Goal: Transaction & Acquisition: Download file/media

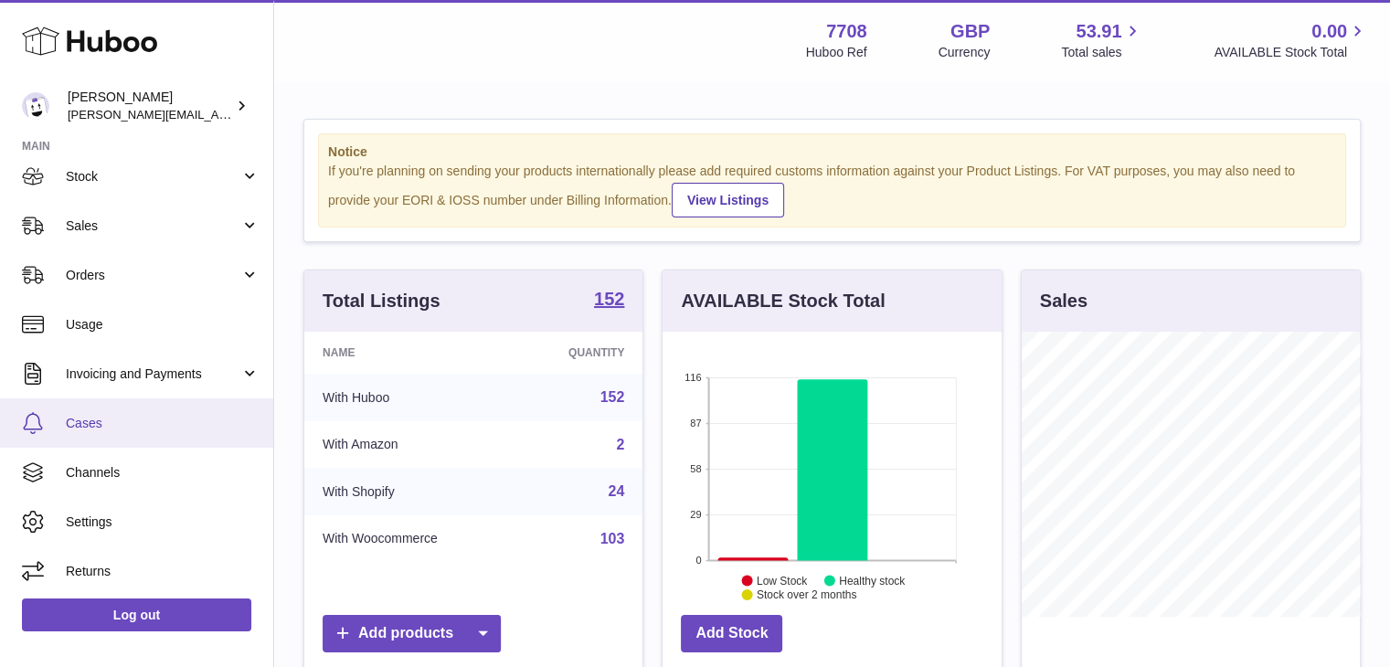
scroll to position [113, 0]
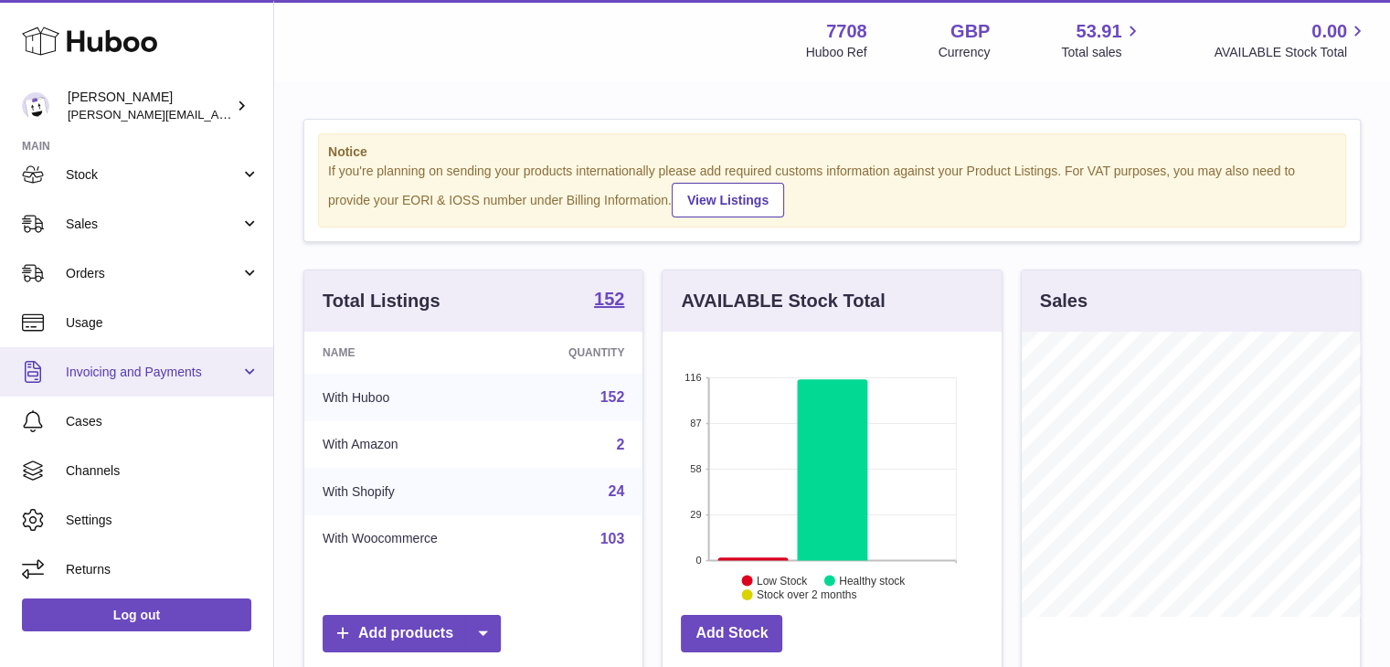
click at [183, 352] on link "Invoicing and Payments" at bounding box center [136, 371] width 273 height 49
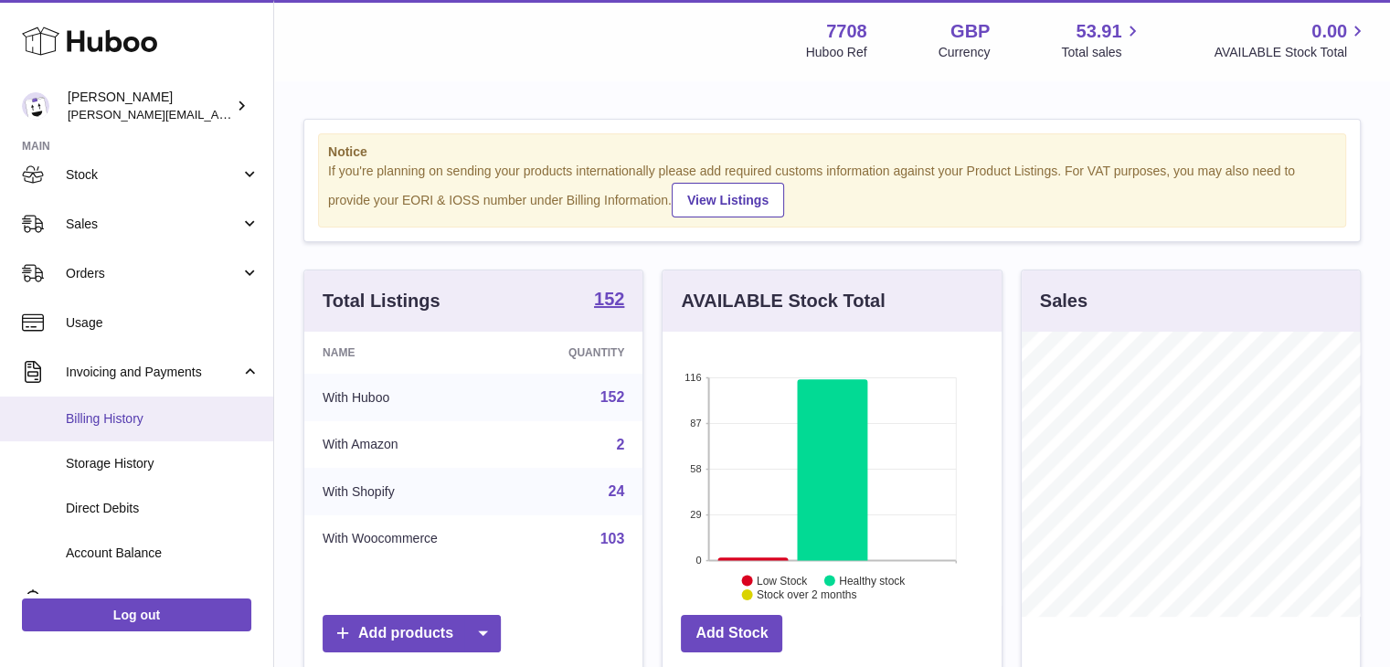
click at [157, 425] on span "Billing History" at bounding box center [163, 418] width 194 height 17
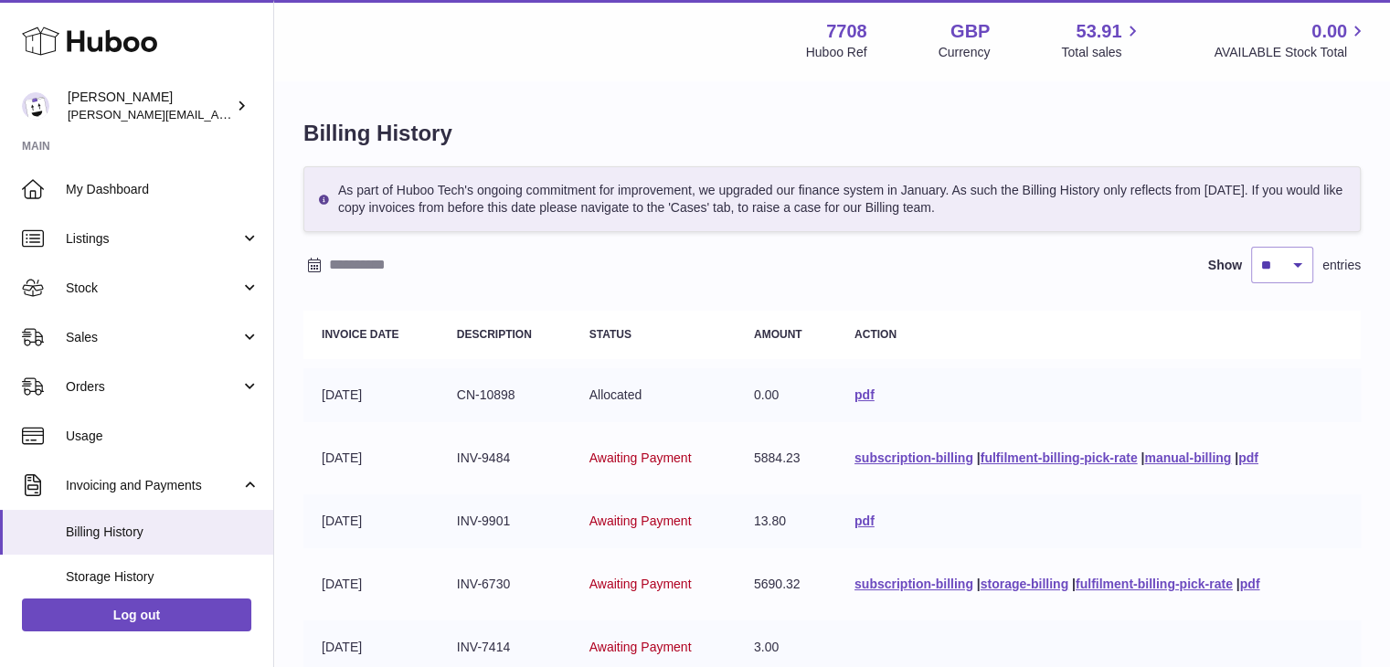
scroll to position [152, 0]
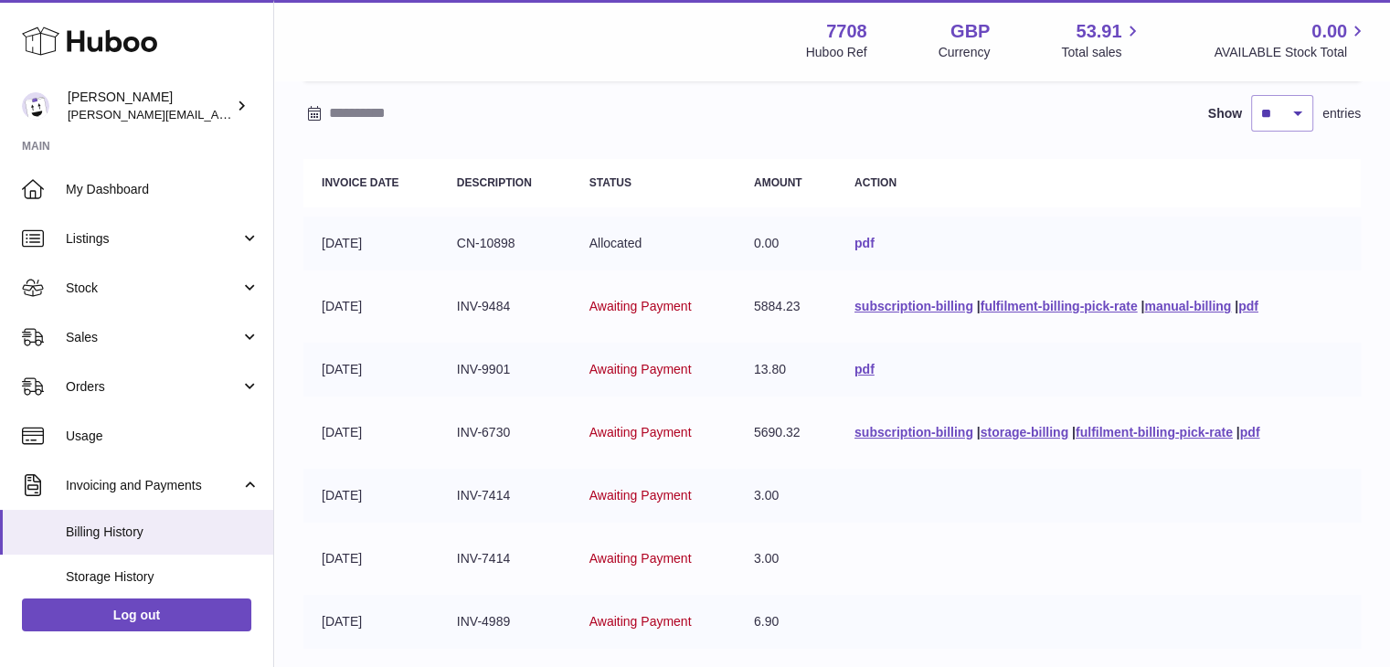
click at [861, 243] on link "pdf" at bounding box center [864, 243] width 20 height 15
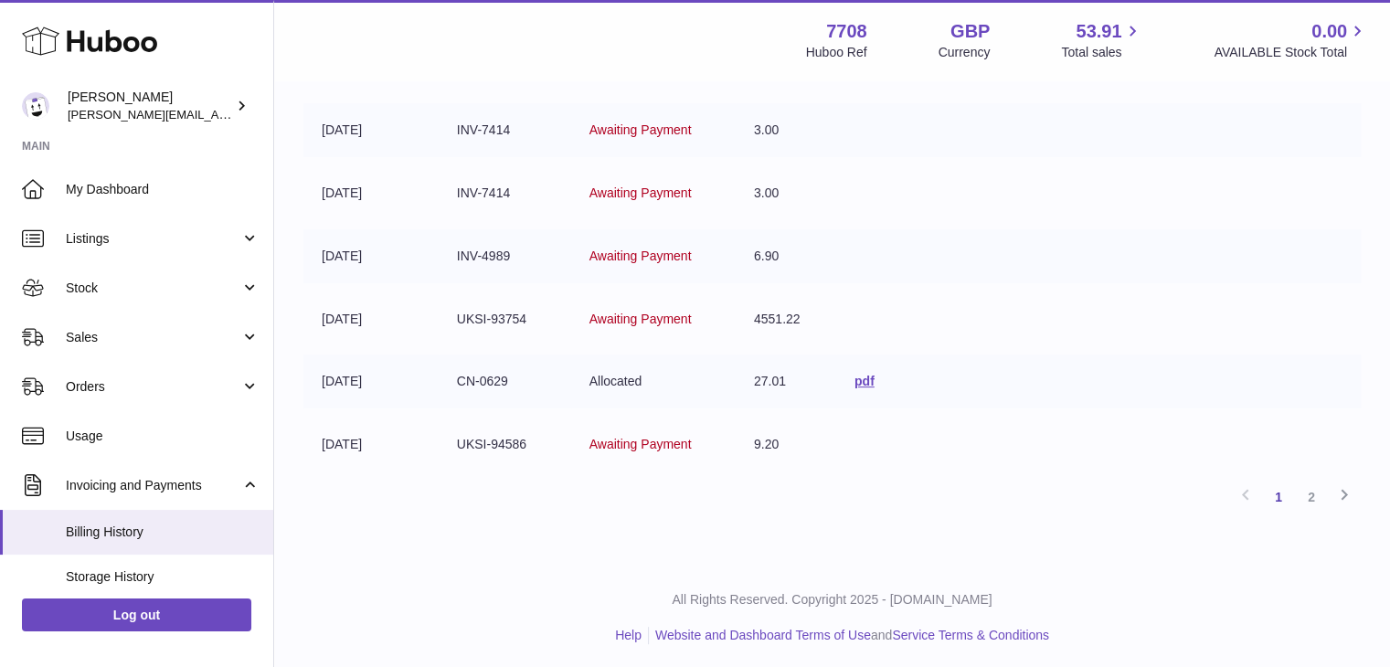
scroll to position [0, 0]
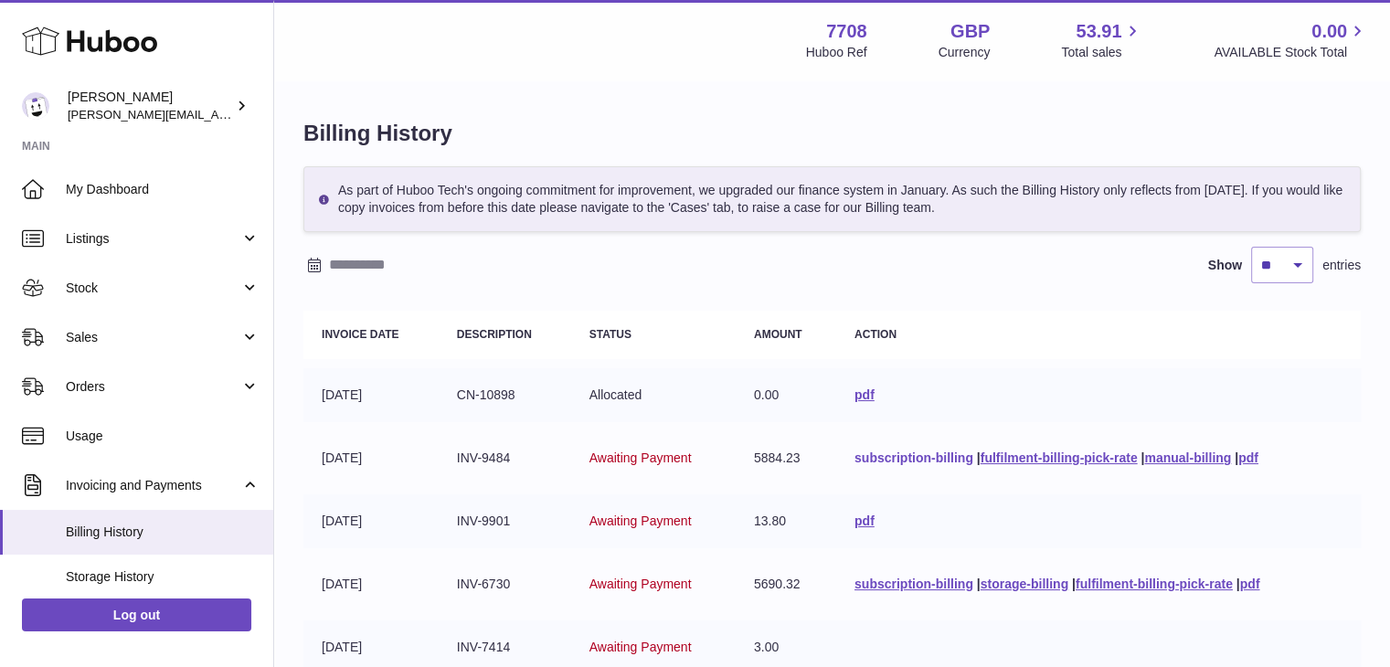
click at [925, 455] on link "subscription-billing" at bounding box center [913, 457] width 119 height 15
click at [1253, 459] on link "pdf" at bounding box center [1248, 457] width 20 height 15
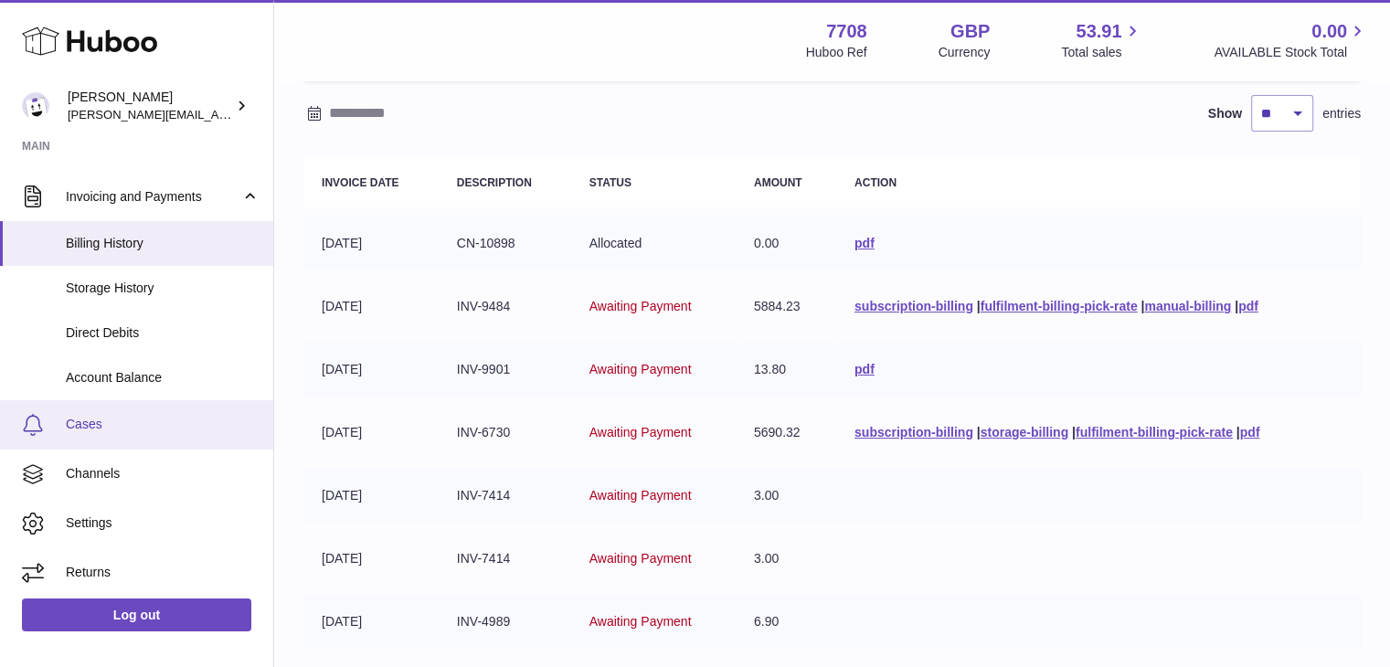
scroll to position [292, 0]
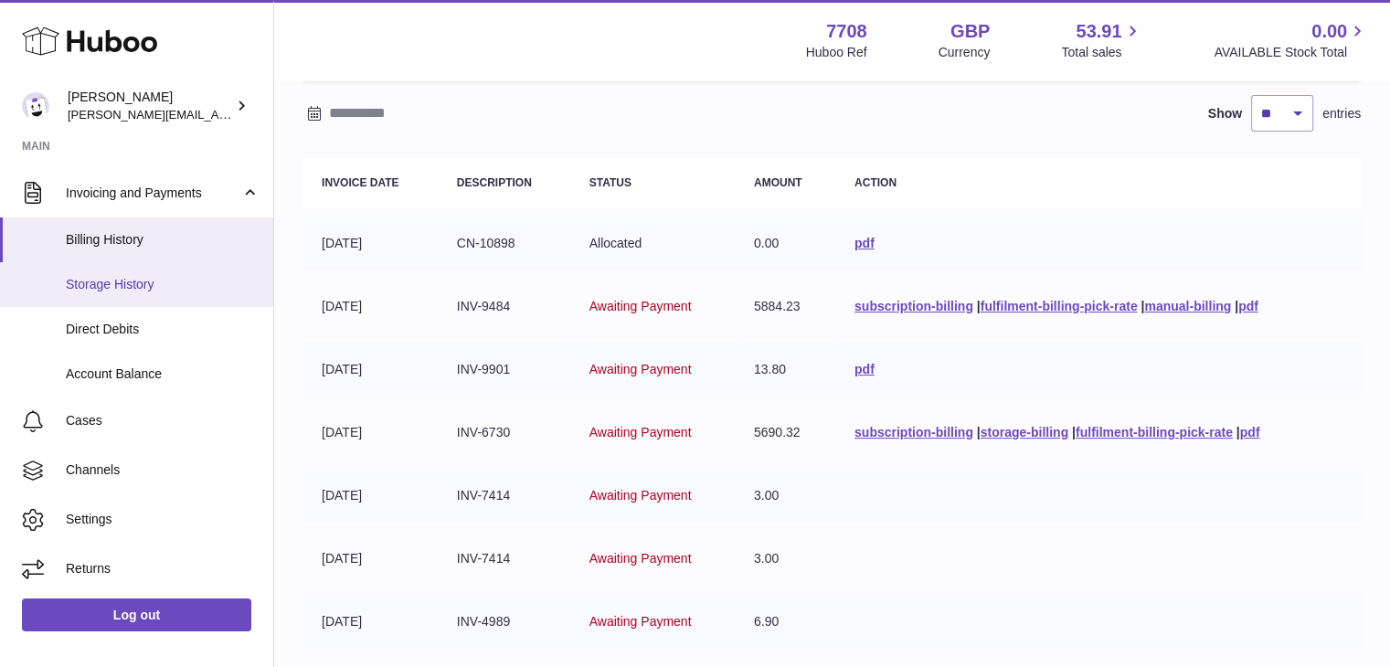
click at [153, 298] on link "Storage History" at bounding box center [136, 284] width 273 height 45
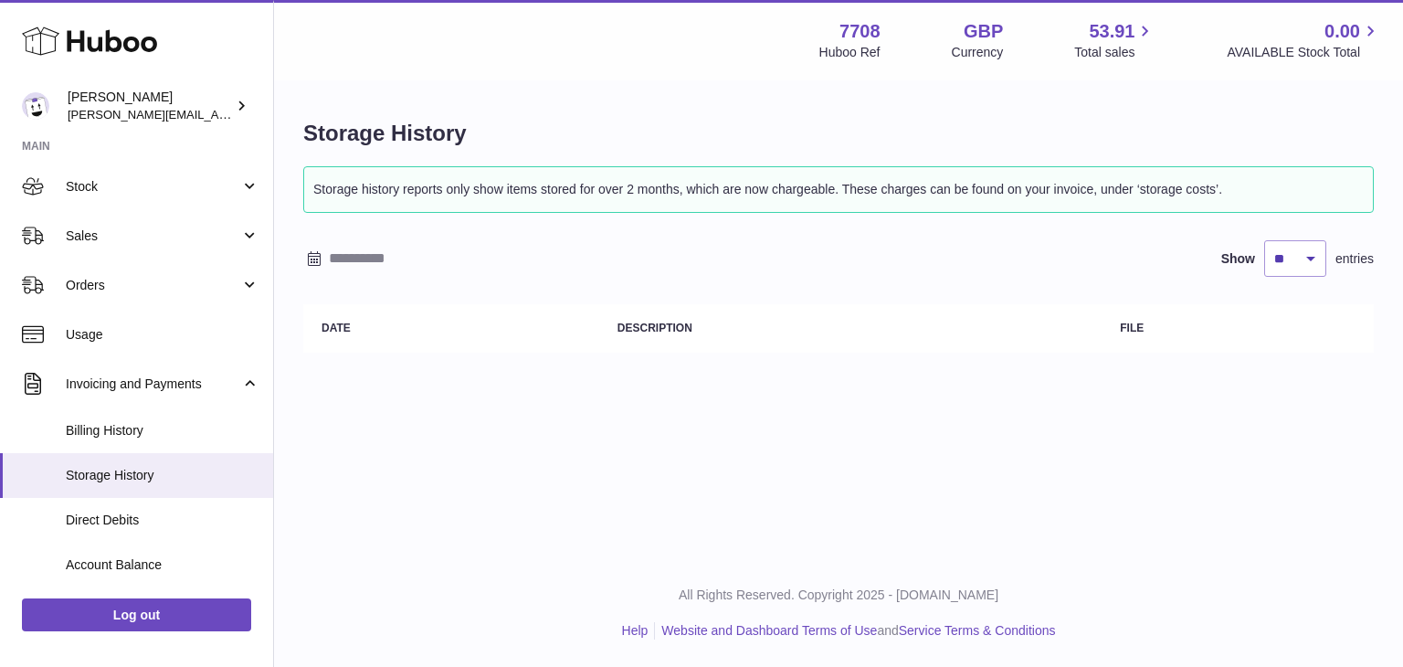
scroll to position [292, 0]
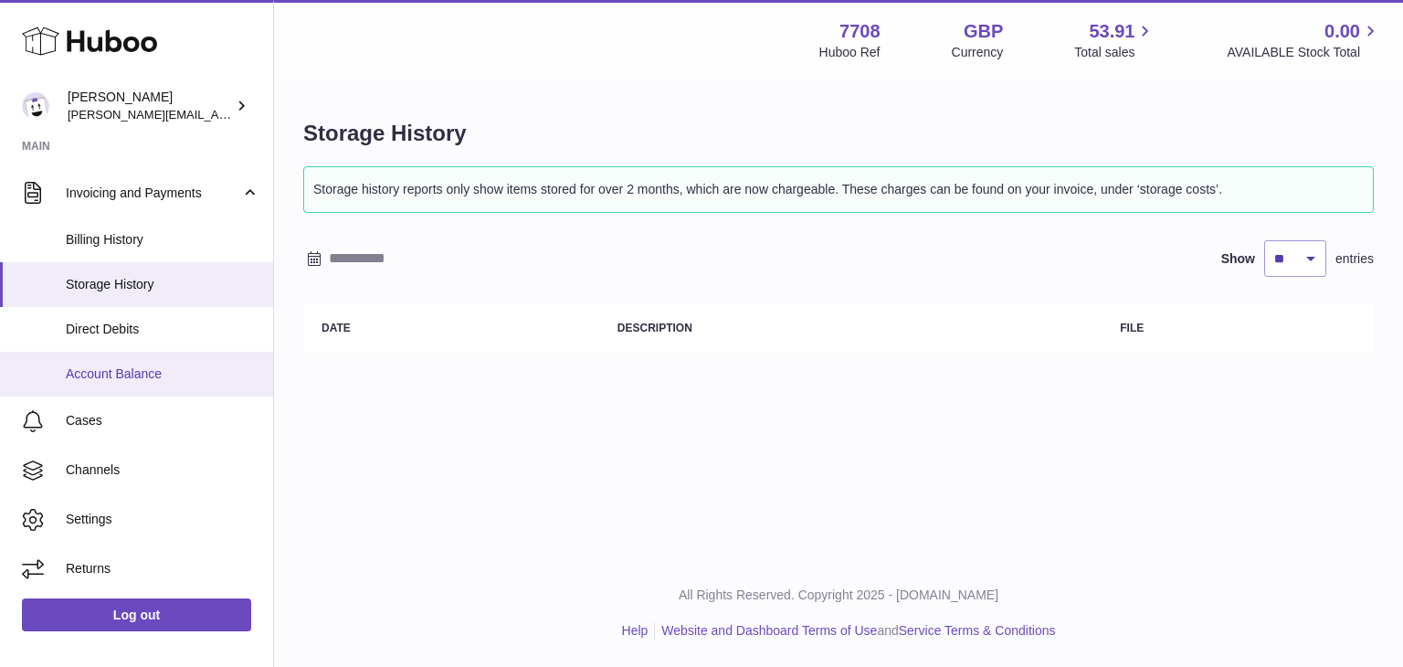
click at [157, 370] on span "Account Balance" at bounding box center [163, 373] width 194 height 17
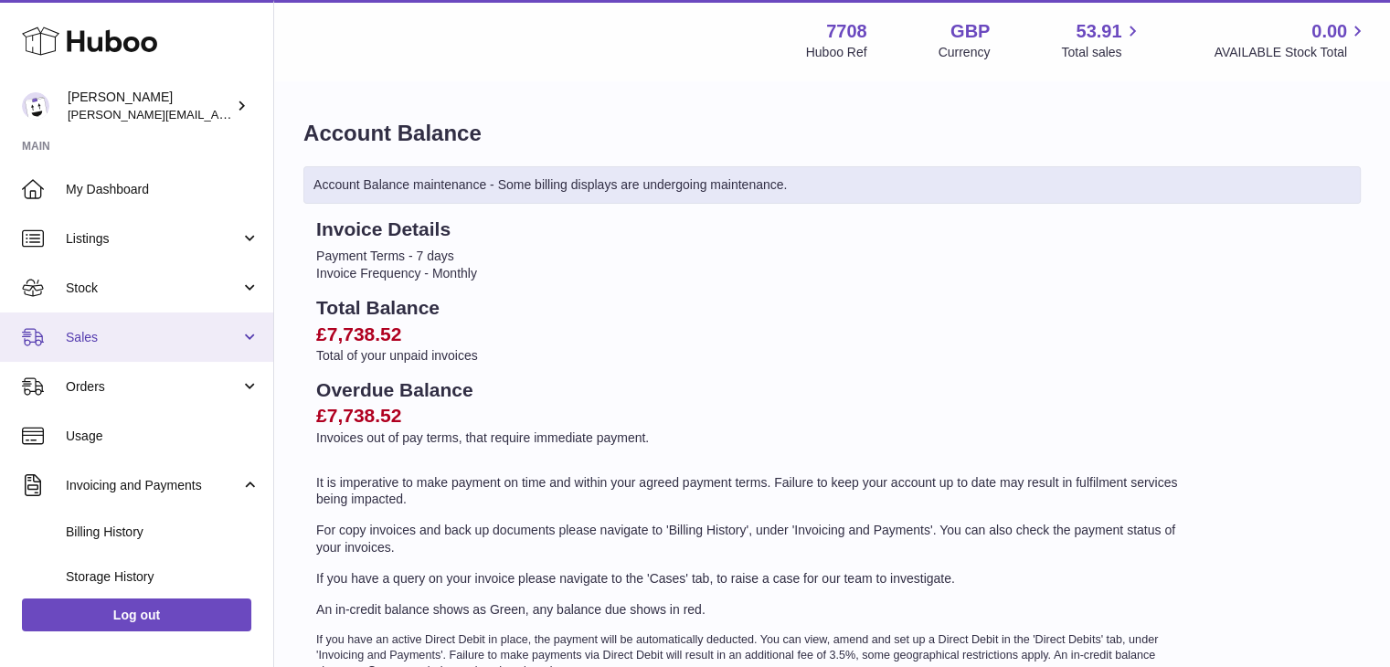
scroll to position [152, 0]
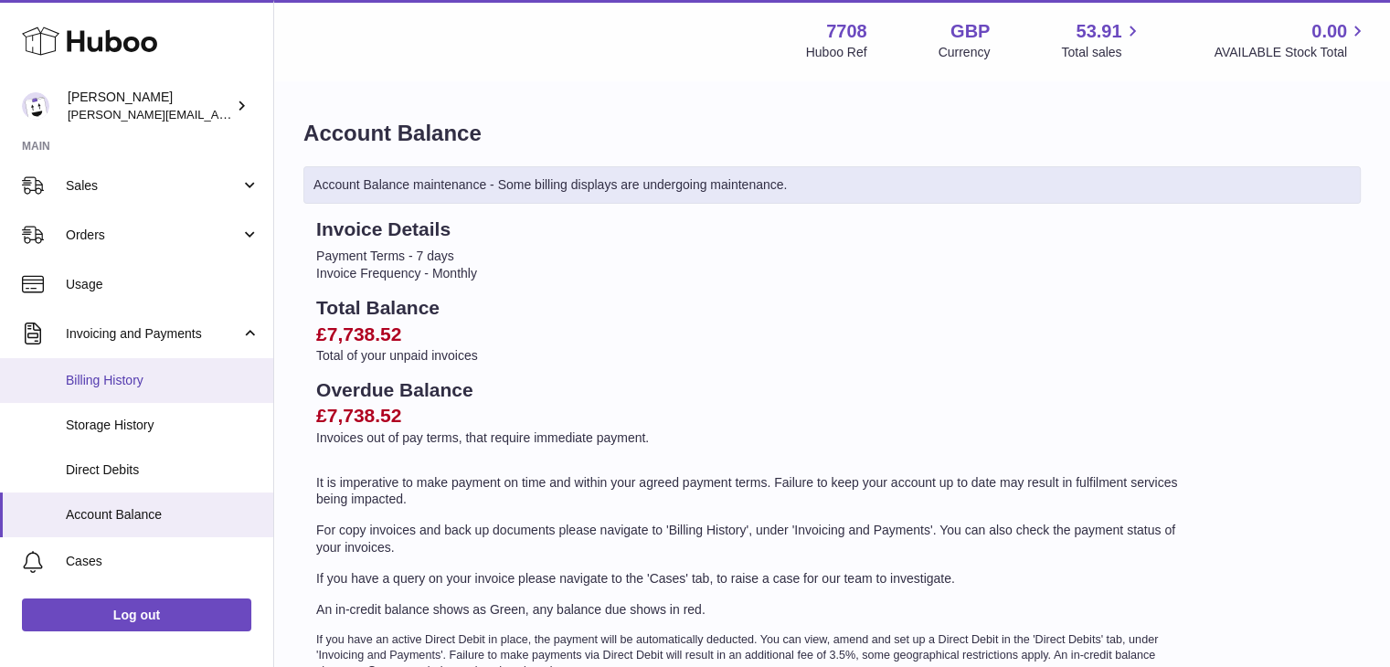
click at [143, 384] on span "Billing History" at bounding box center [163, 380] width 194 height 17
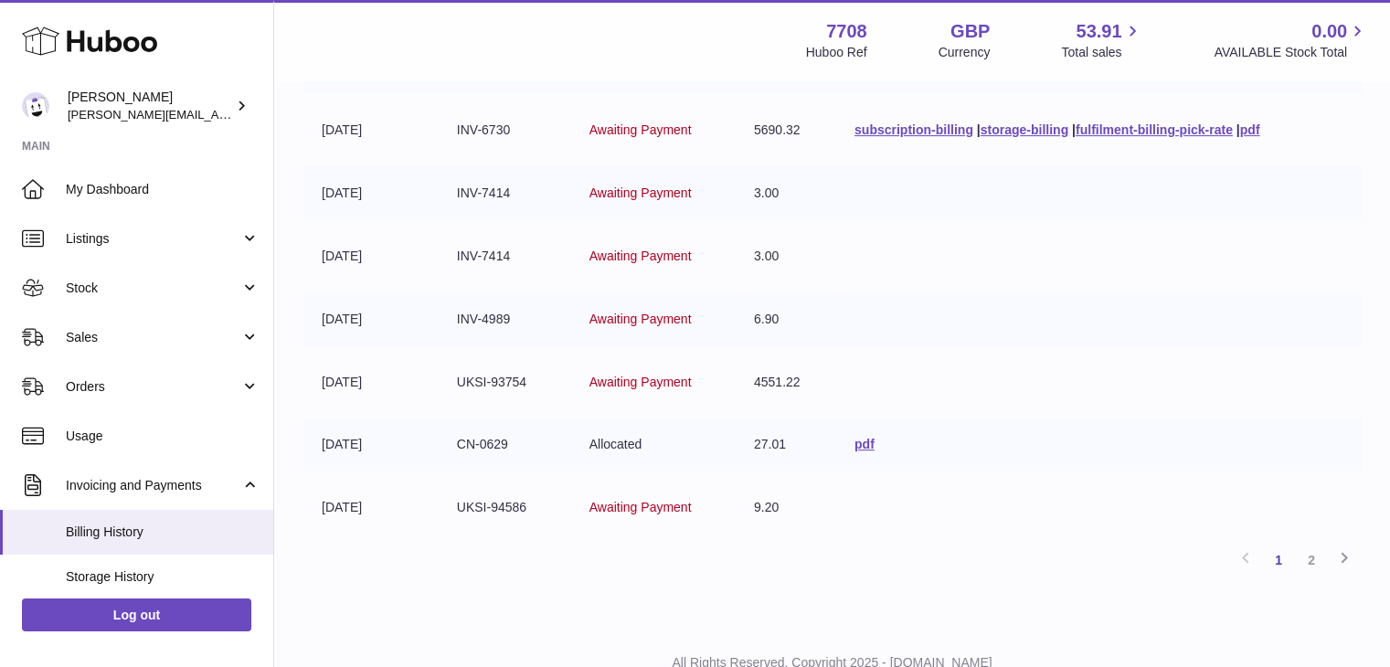
scroll to position [457, 0]
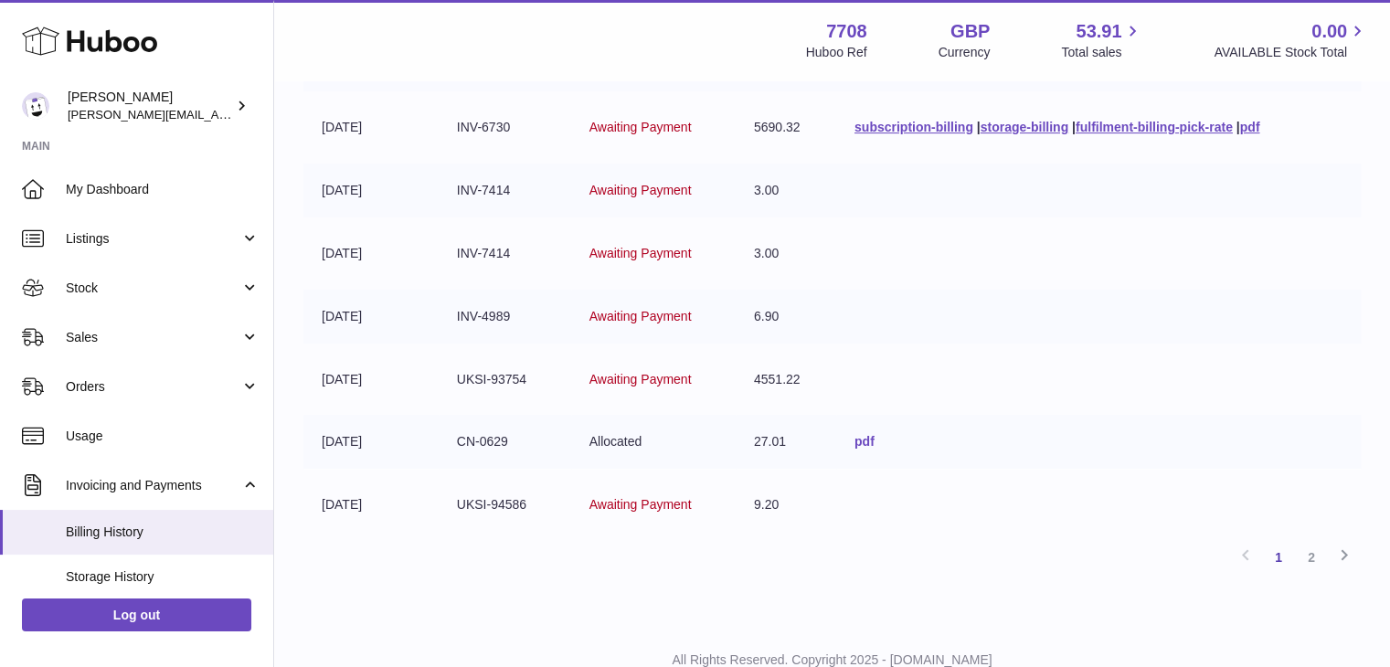
click at [864, 437] on link "pdf" at bounding box center [864, 441] width 20 height 15
